Goal: Transaction & Acquisition: Purchase product/service

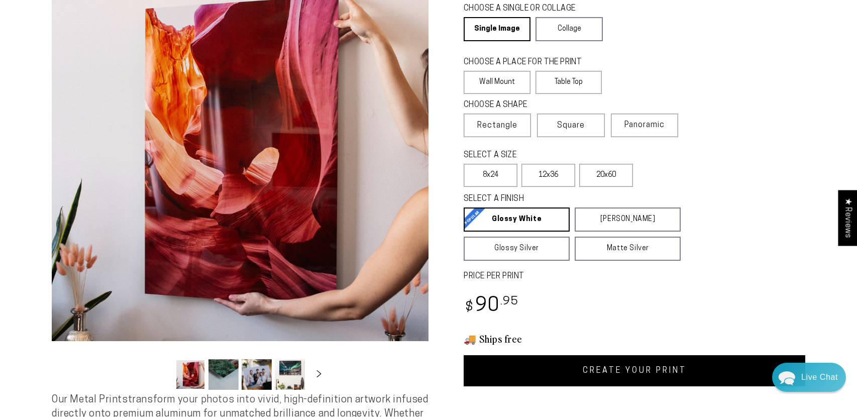
scroll to position [118, 0]
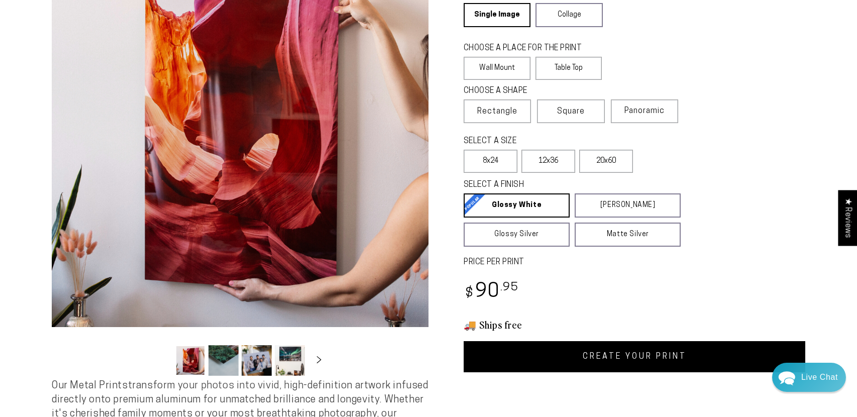
click at [615, 357] on link "CREATE YOUR PRINT" at bounding box center [635, 356] width 342 height 31
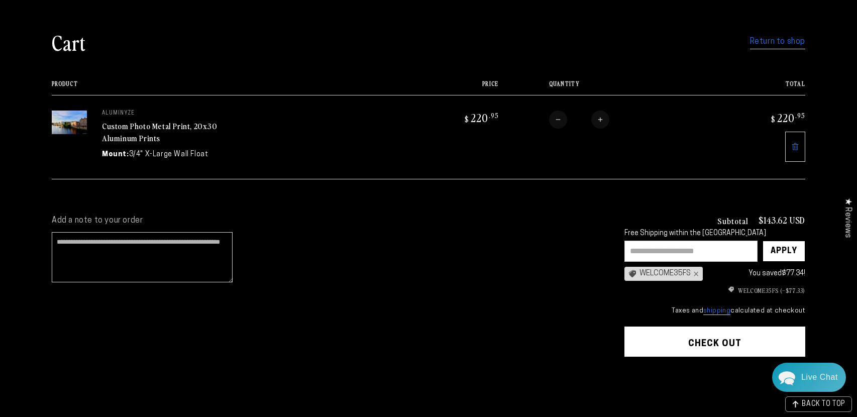
scroll to position [75, 0]
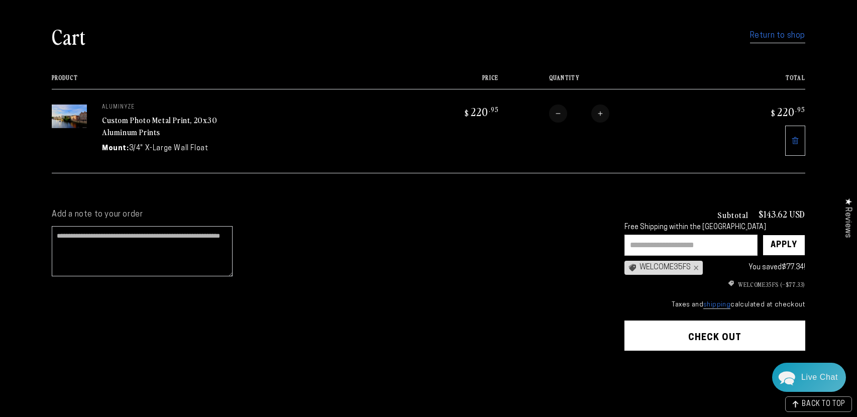
click at [638, 239] on input "text" at bounding box center [691, 245] width 133 height 21
paste input "**********"
type input "**********"
click at [781, 248] on div "Apply" at bounding box center [784, 245] width 27 height 20
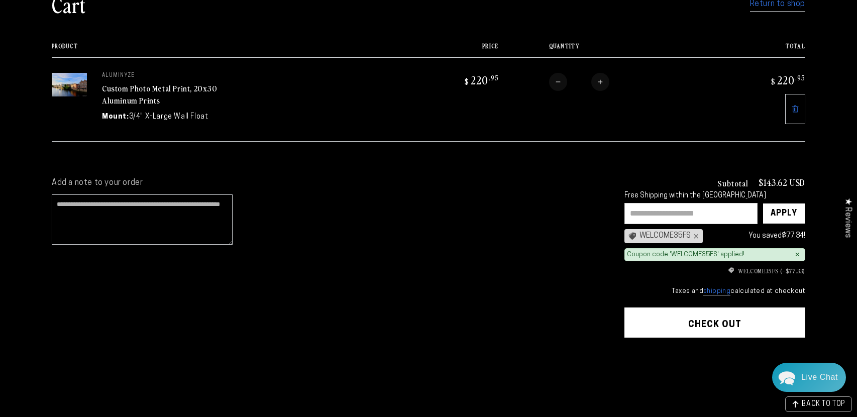
scroll to position [108, 0]
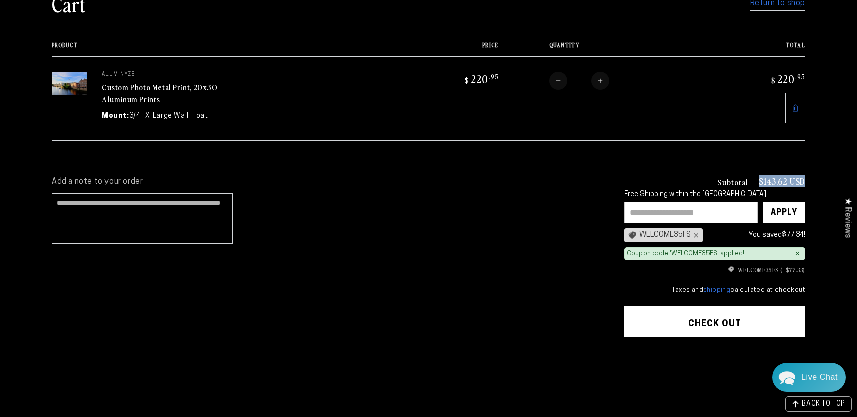
drag, startPoint x: 804, startPoint y: 181, endPoint x: 758, endPoint y: 185, distance: 45.9
click at [758, 185] on div "Subtotal $143.62 USD" at bounding box center [715, 181] width 181 height 9
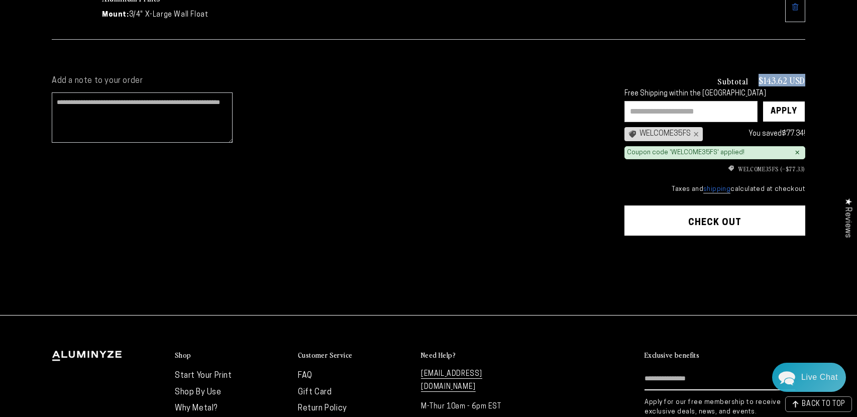
scroll to position [209, 0]
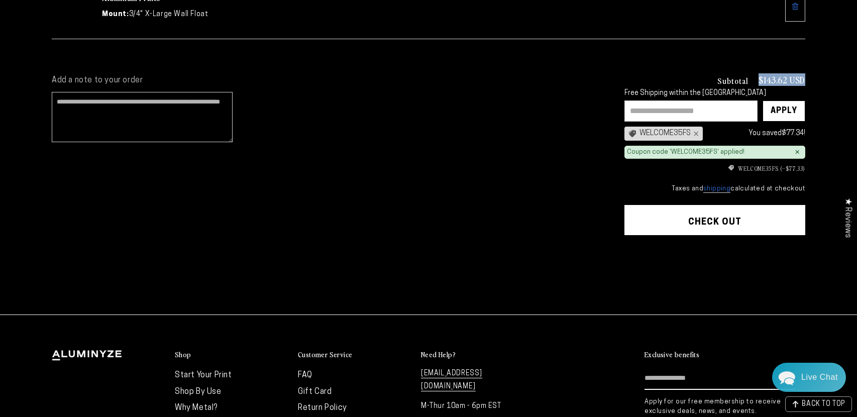
click at [734, 219] on button "Check out" at bounding box center [715, 220] width 181 height 30
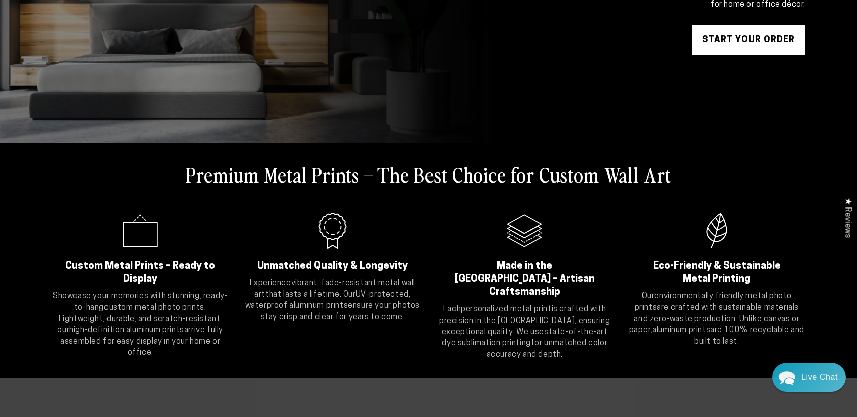
scroll to position [225, 0]
